Goal: Information Seeking & Learning: Learn about a topic

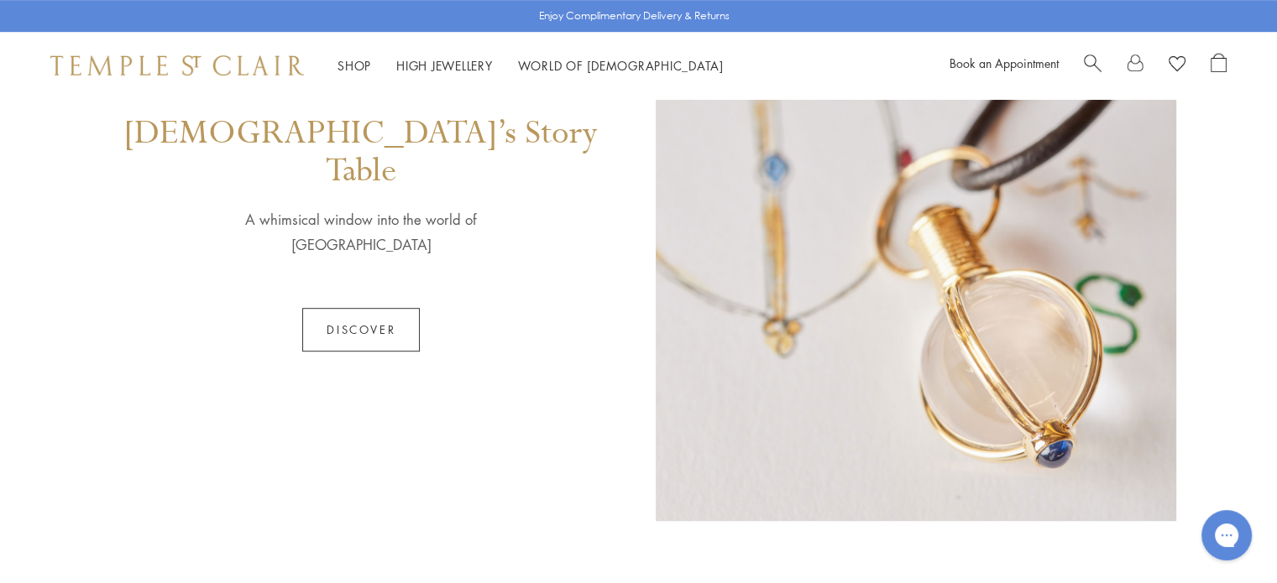
scroll to position [923, 0]
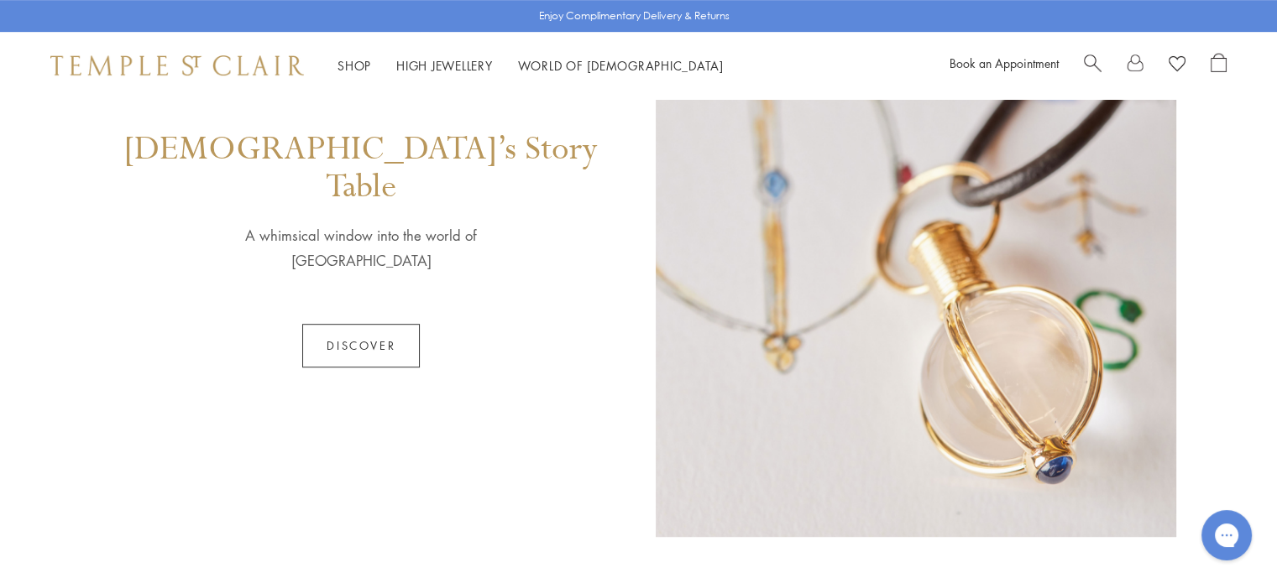
click at [346, 324] on link "Discover" at bounding box center [361, 346] width 118 height 44
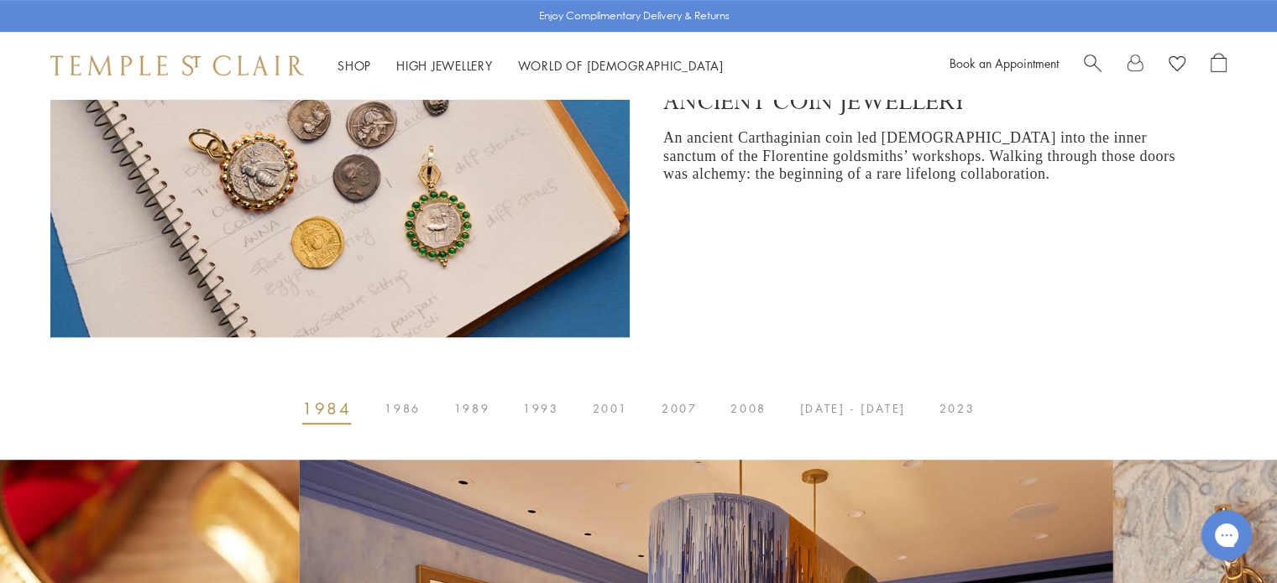
scroll to position [755, 0]
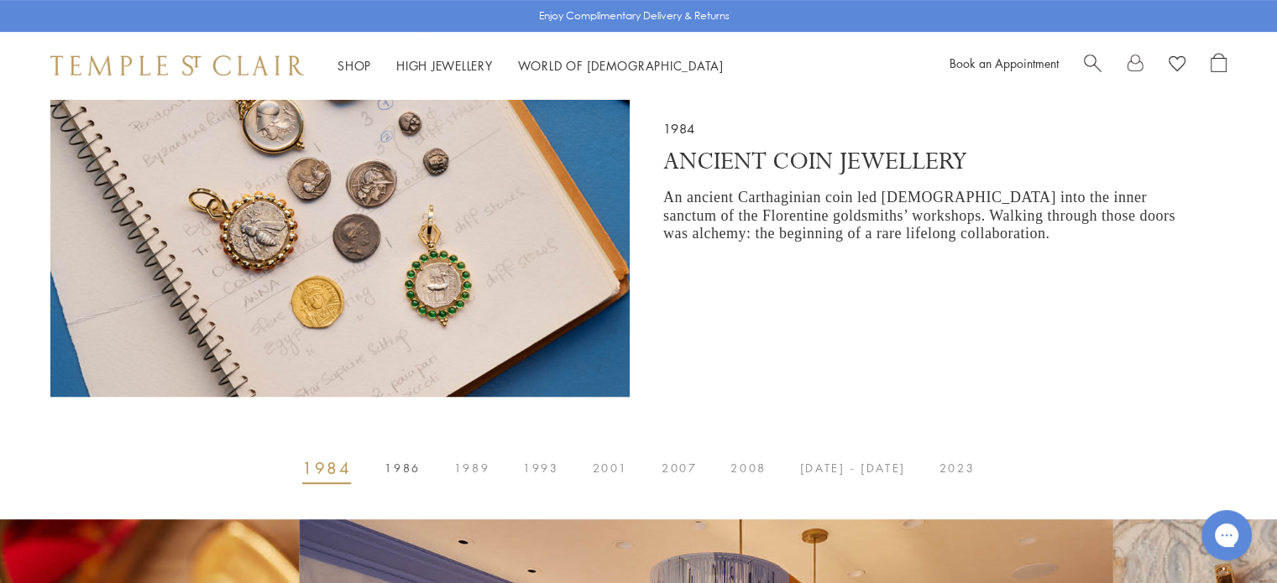
click at [414, 461] on button "1986" at bounding box center [402, 469] width 69 height 34
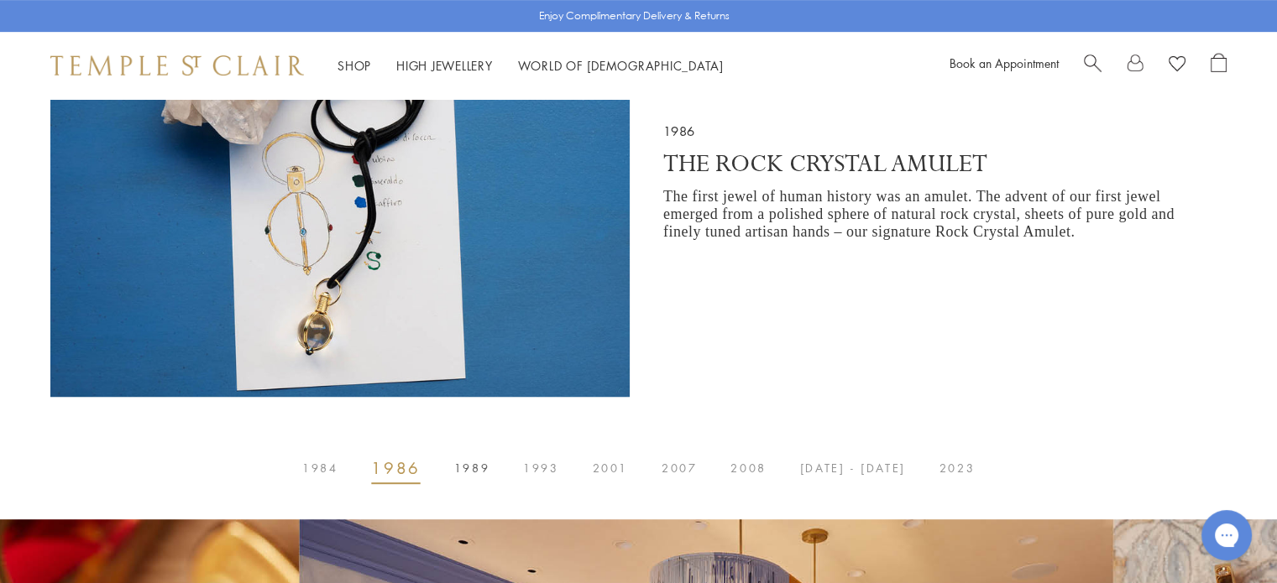
click at [483, 468] on span "1989" at bounding box center [471, 468] width 35 height 0
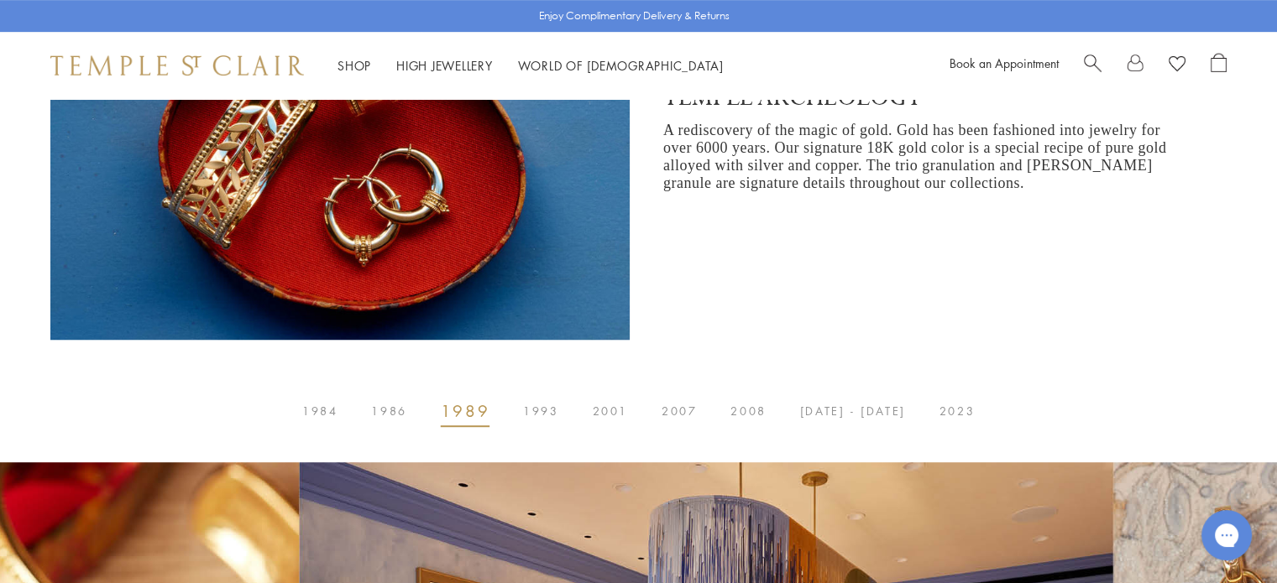
scroll to position [839, 0]
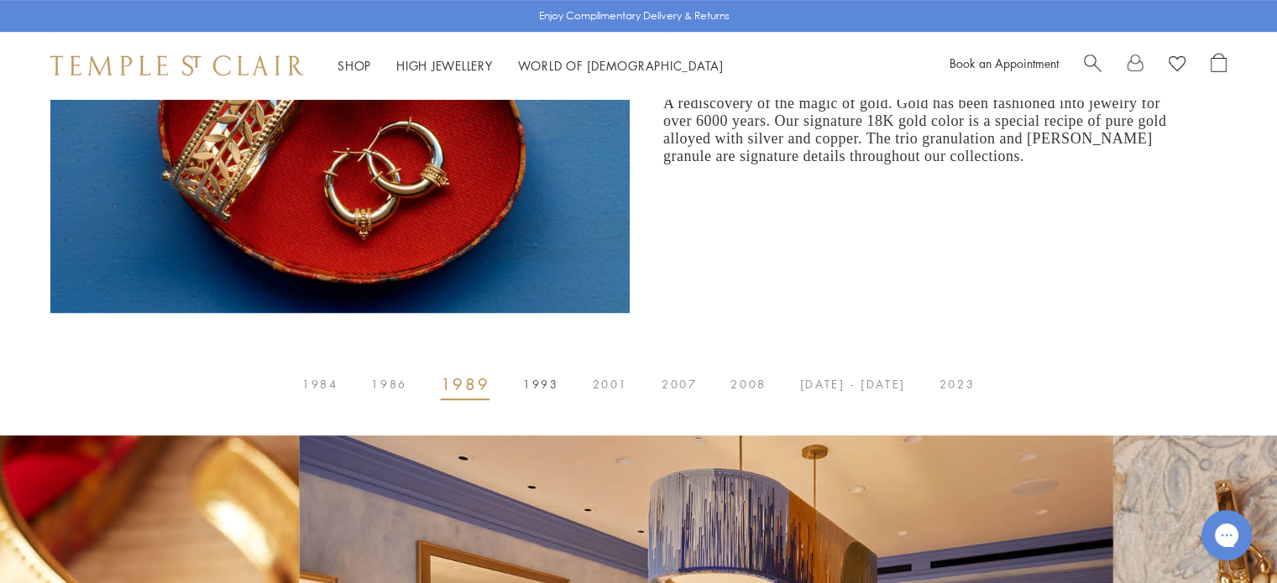
click at [544, 384] on span "1993" at bounding box center [540, 384] width 35 height 0
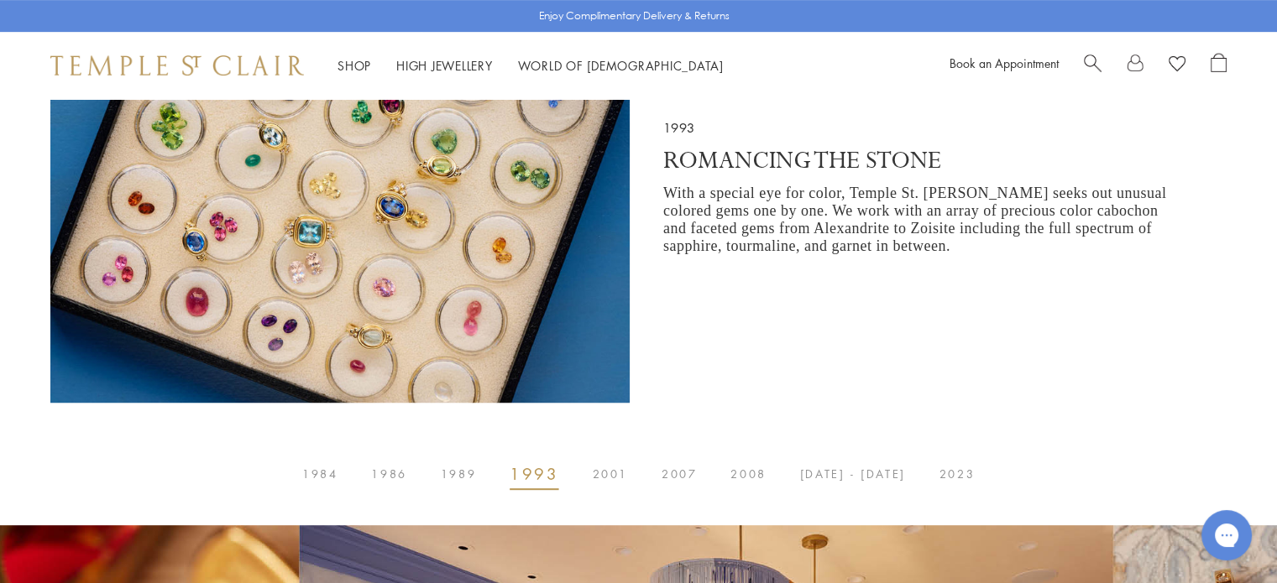
scroll to position [755, 0]
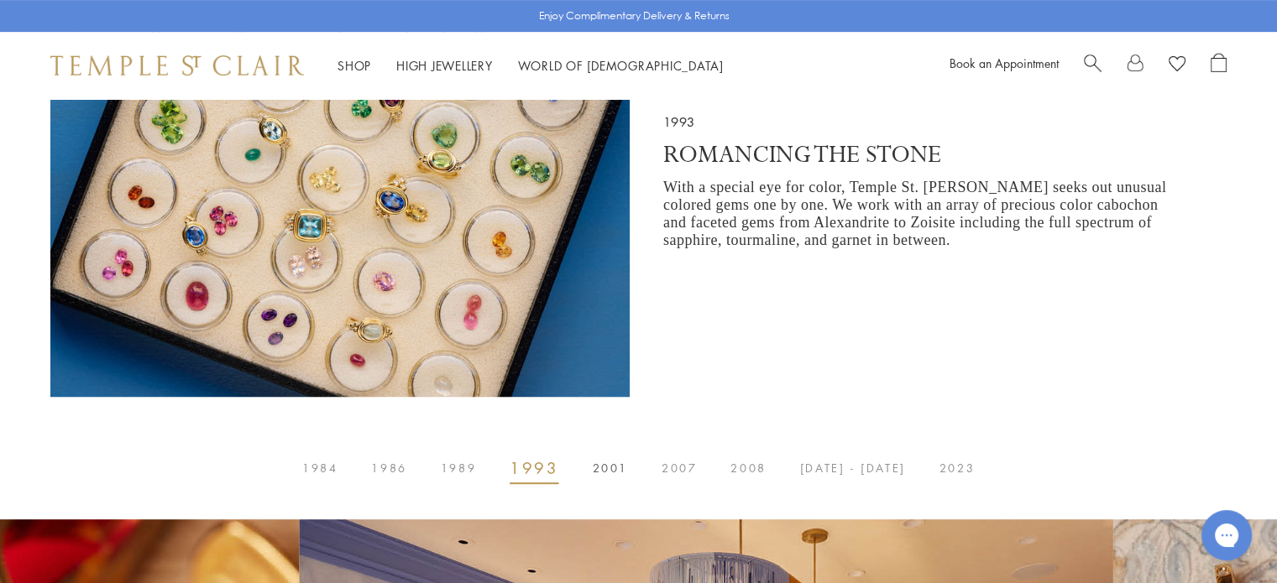
click at [610, 468] on span "2001" at bounding box center [610, 468] width 35 height 0
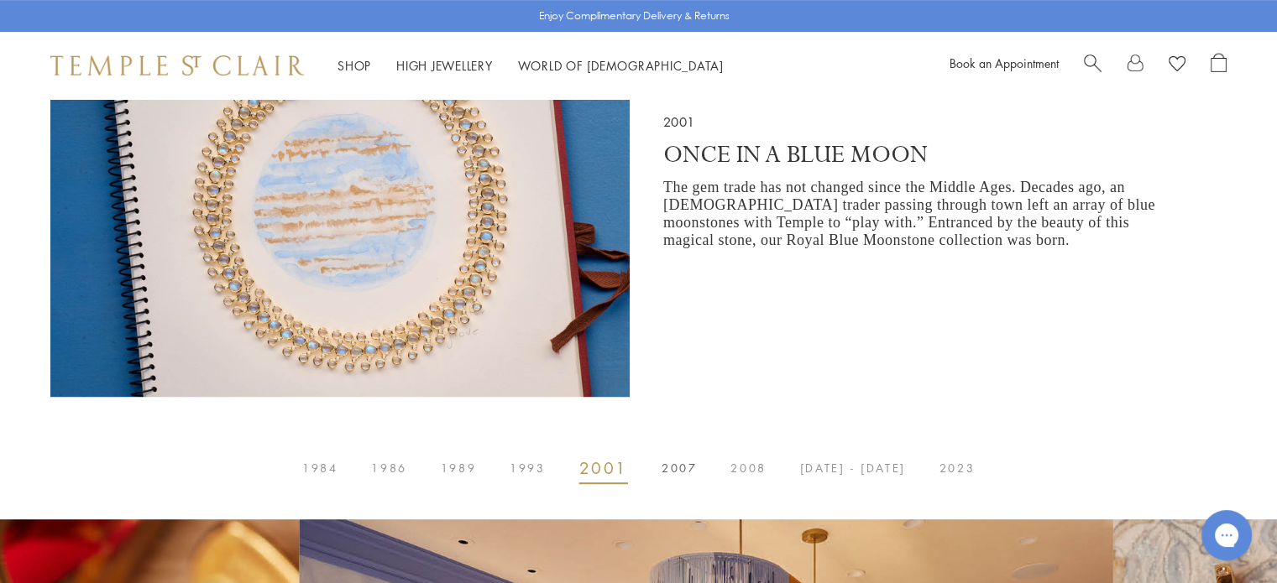
click at [687, 468] on span "2007" at bounding box center [678, 468] width 35 height 0
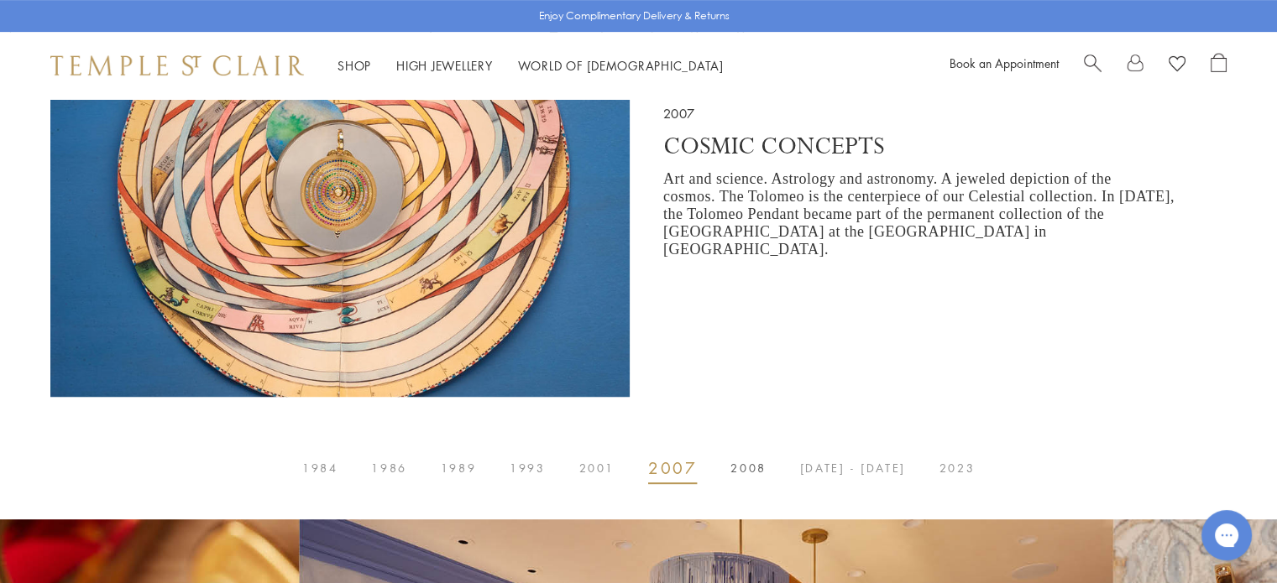
click at [750, 468] on span "2008" at bounding box center [747, 468] width 35 height 0
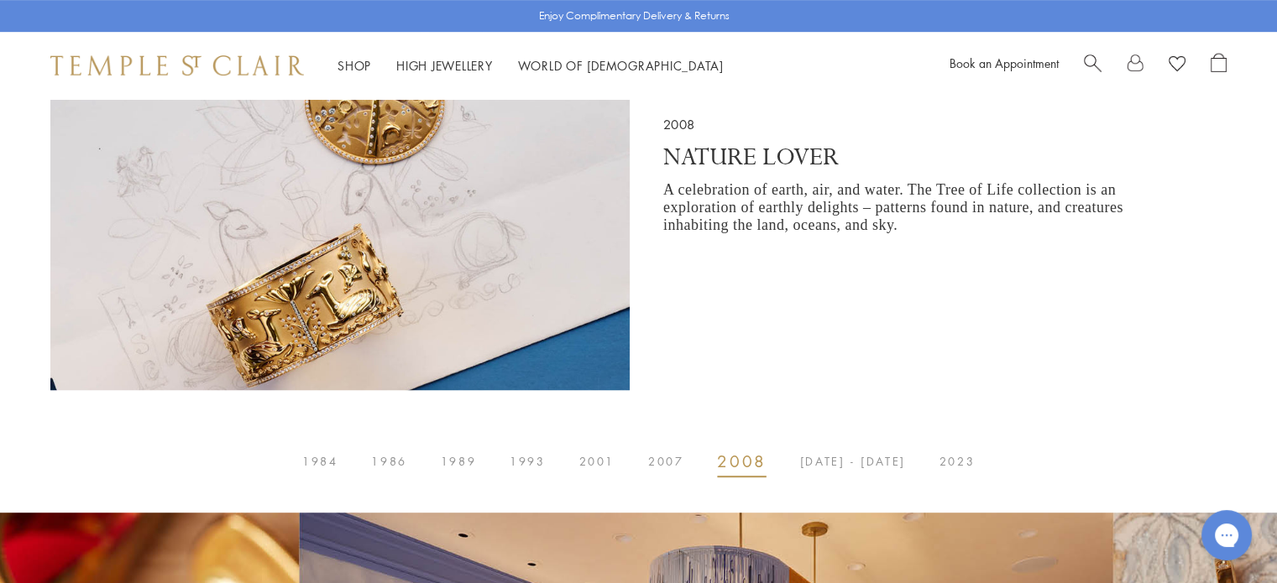
scroll to position [839, 0]
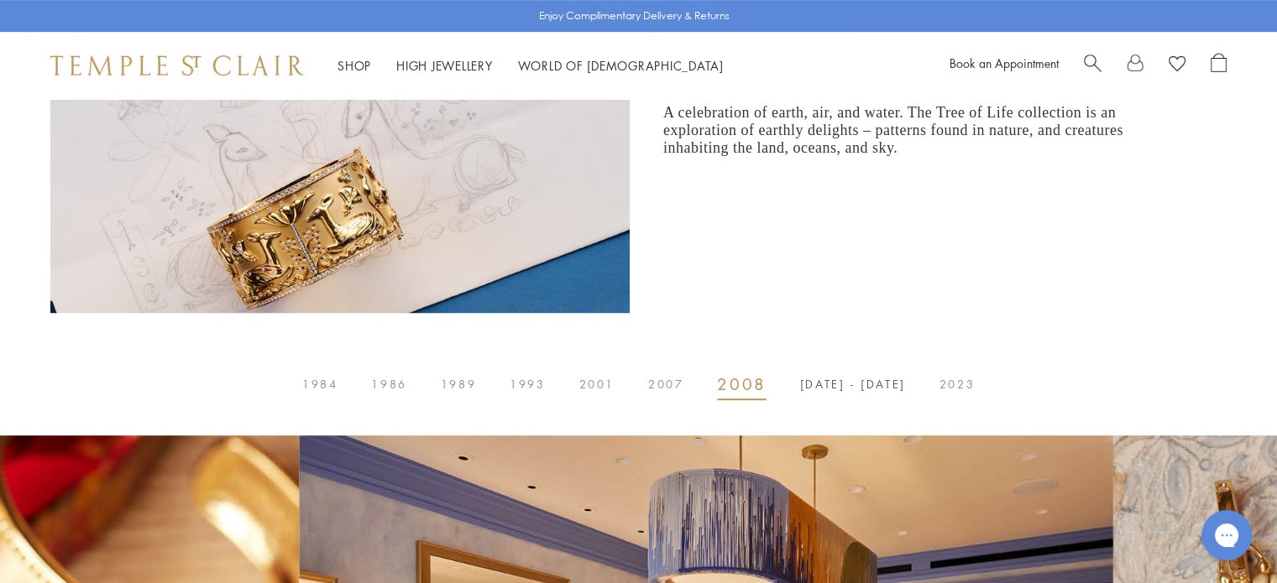
click at [829, 384] on span "2014 - 2017" at bounding box center [853, 384] width 106 height 0
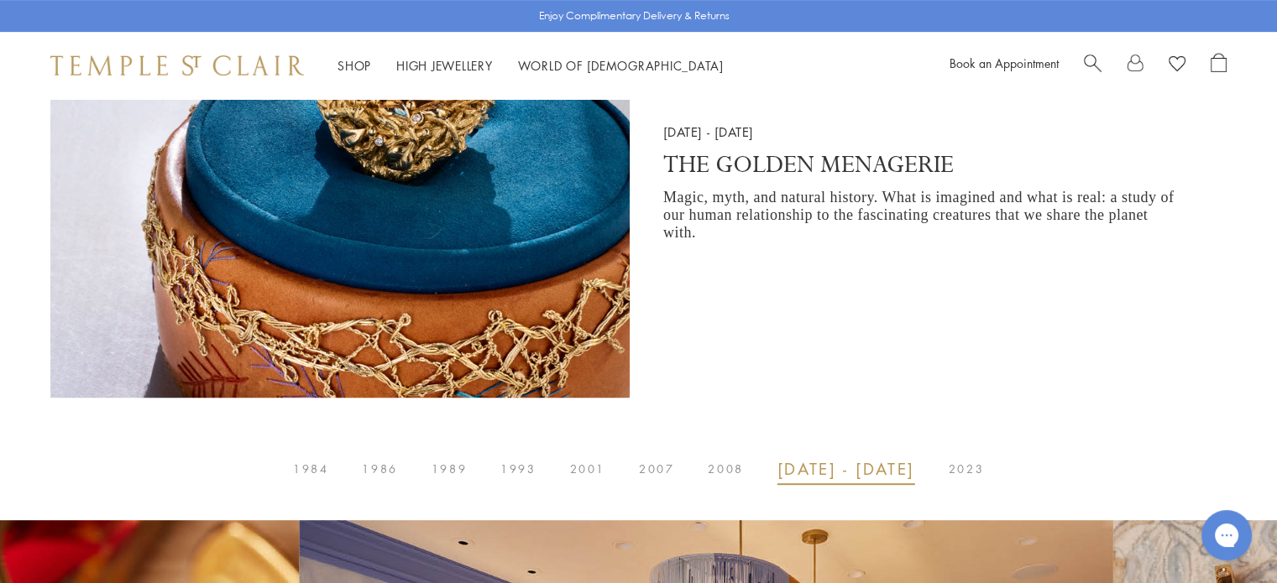
scroll to position [755, 0]
click at [949, 468] on span "2023" at bounding box center [965, 468] width 35 height 0
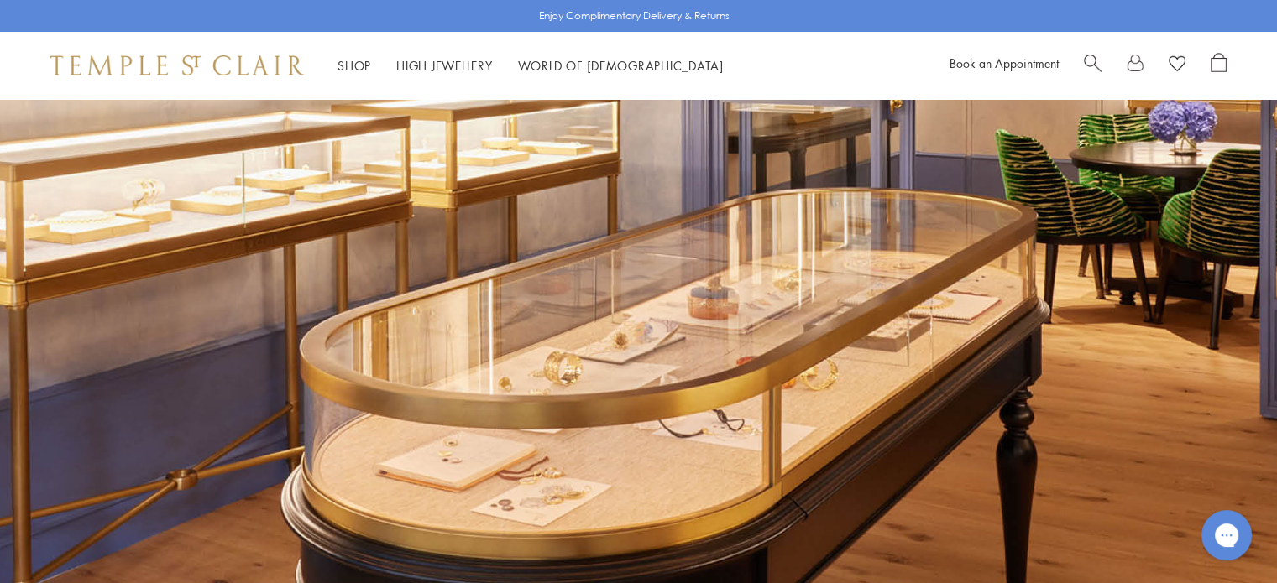
scroll to position [0, 0]
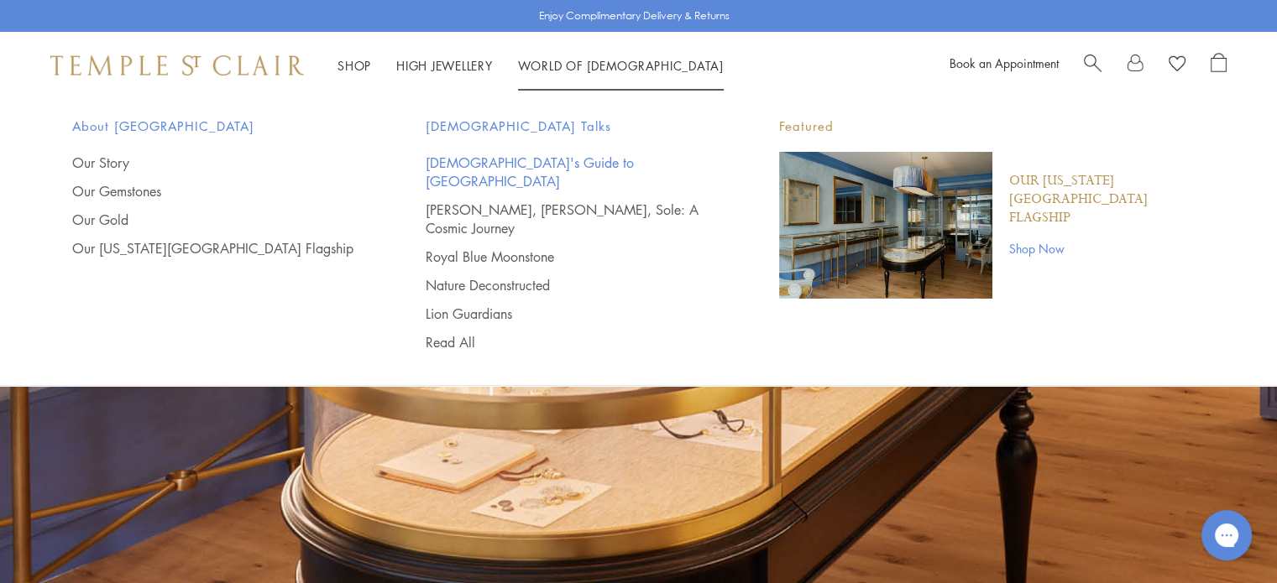
click at [527, 167] on link "[DEMOGRAPHIC_DATA]'s Guide to [GEOGRAPHIC_DATA]" at bounding box center [569, 172] width 286 height 37
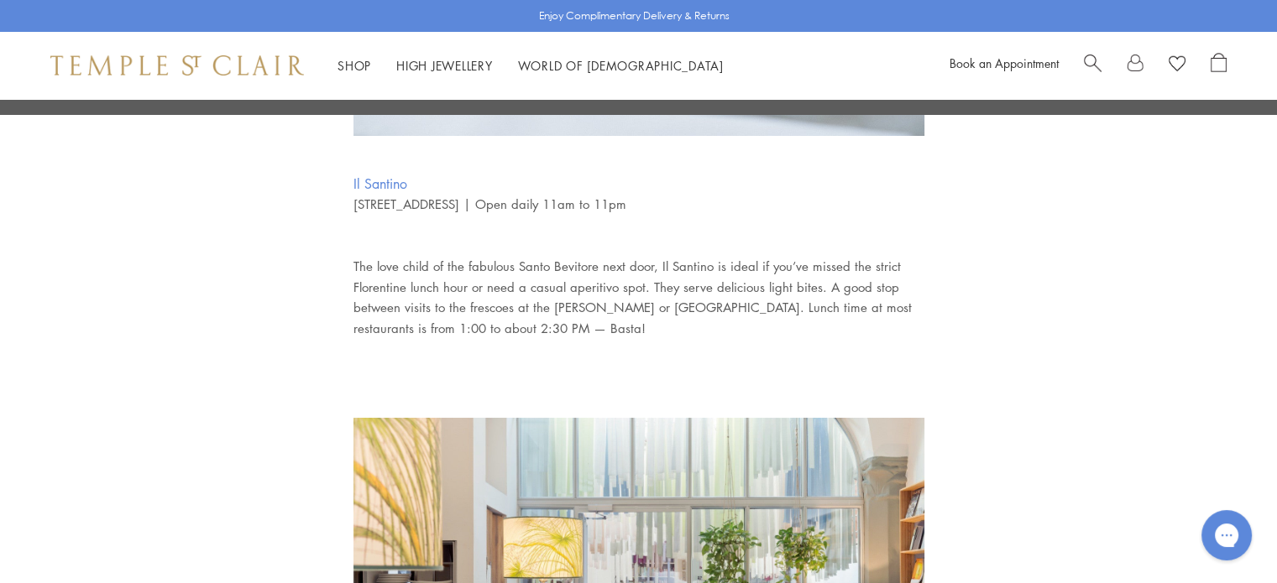
scroll to position [5808, 0]
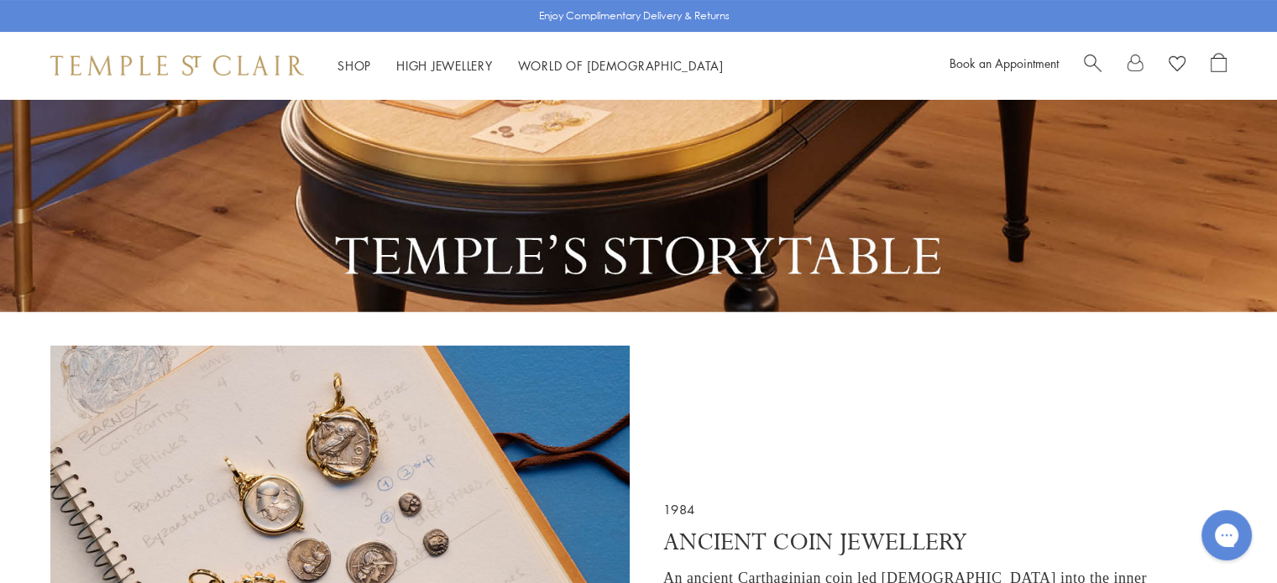
scroll to position [252, 0]
